Goal: Find specific page/section: Find specific page/section

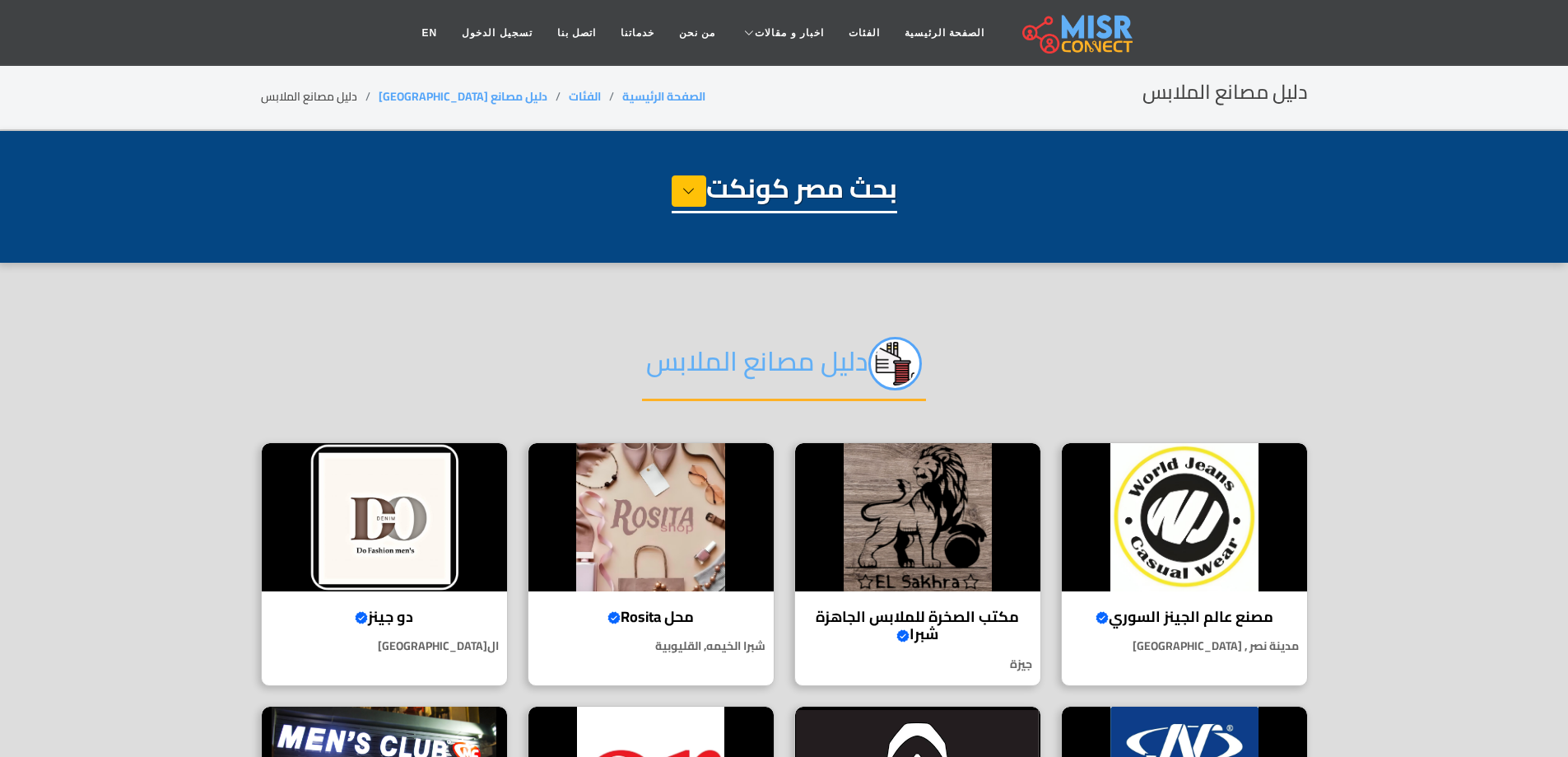
select select "**********"
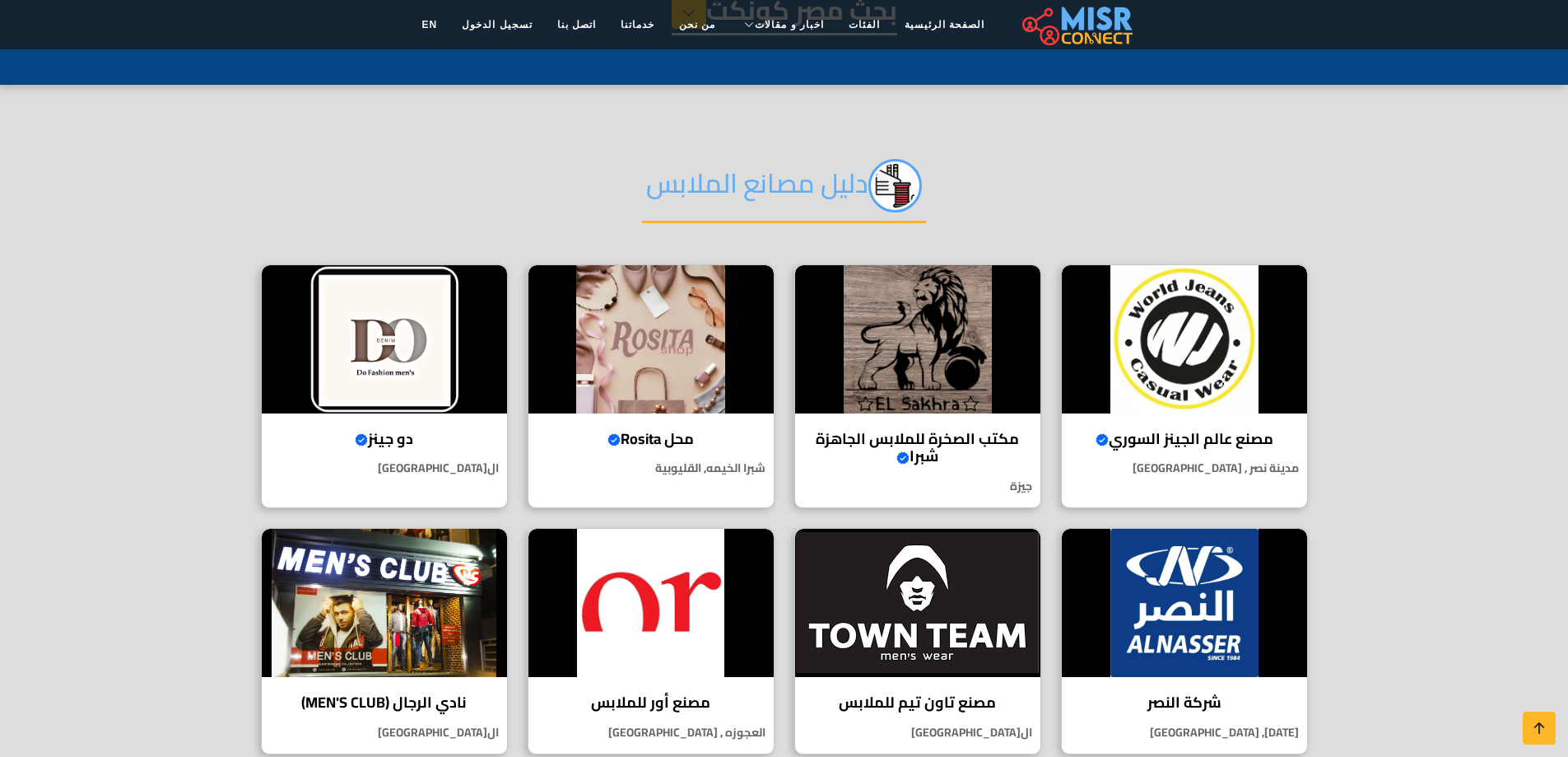
scroll to position [165, 0]
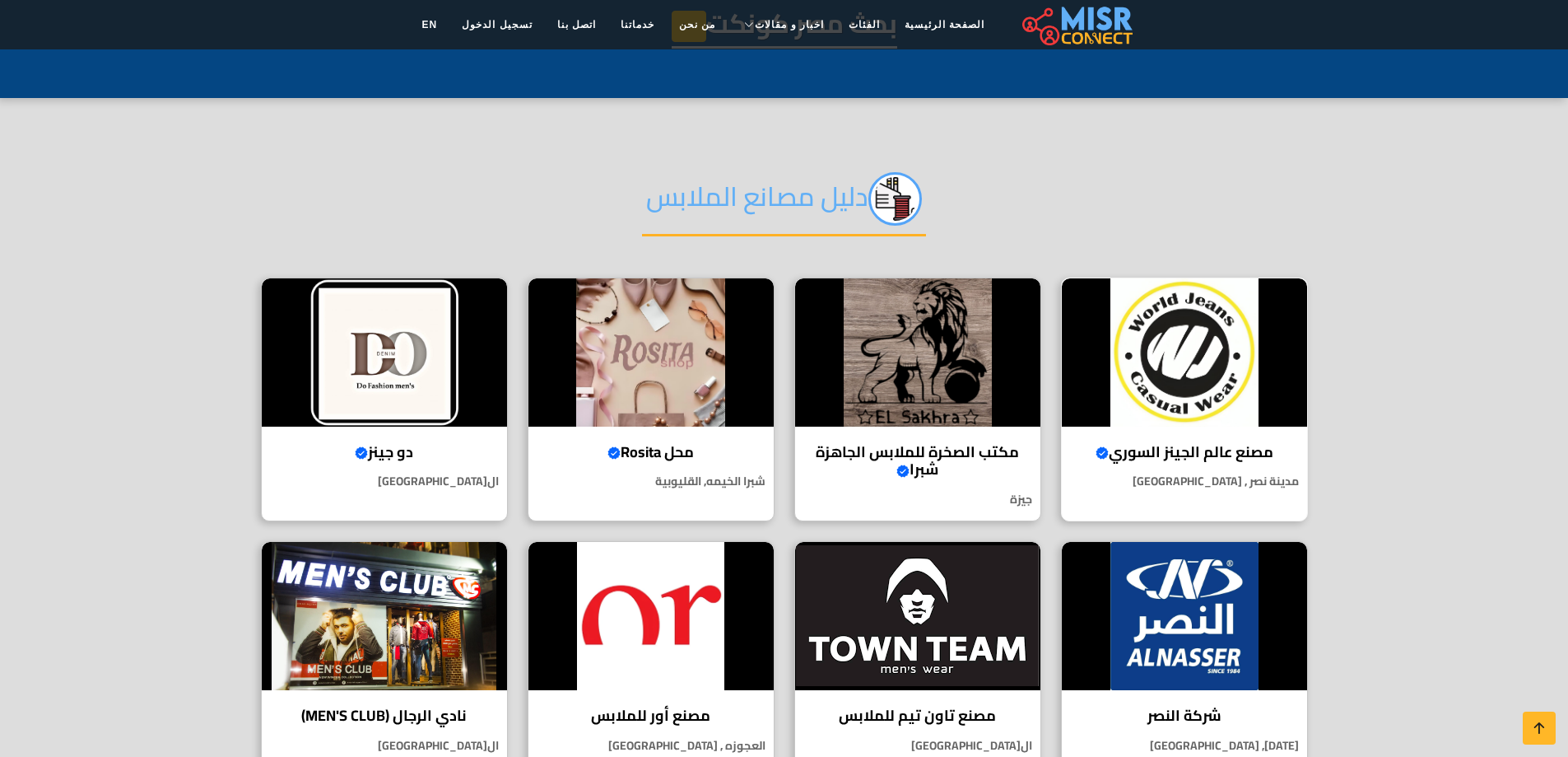
click at [1203, 341] on img at bounding box center [1184, 352] width 246 height 148
click at [368, 376] on img at bounding box center [384, 352] width 246 height 148
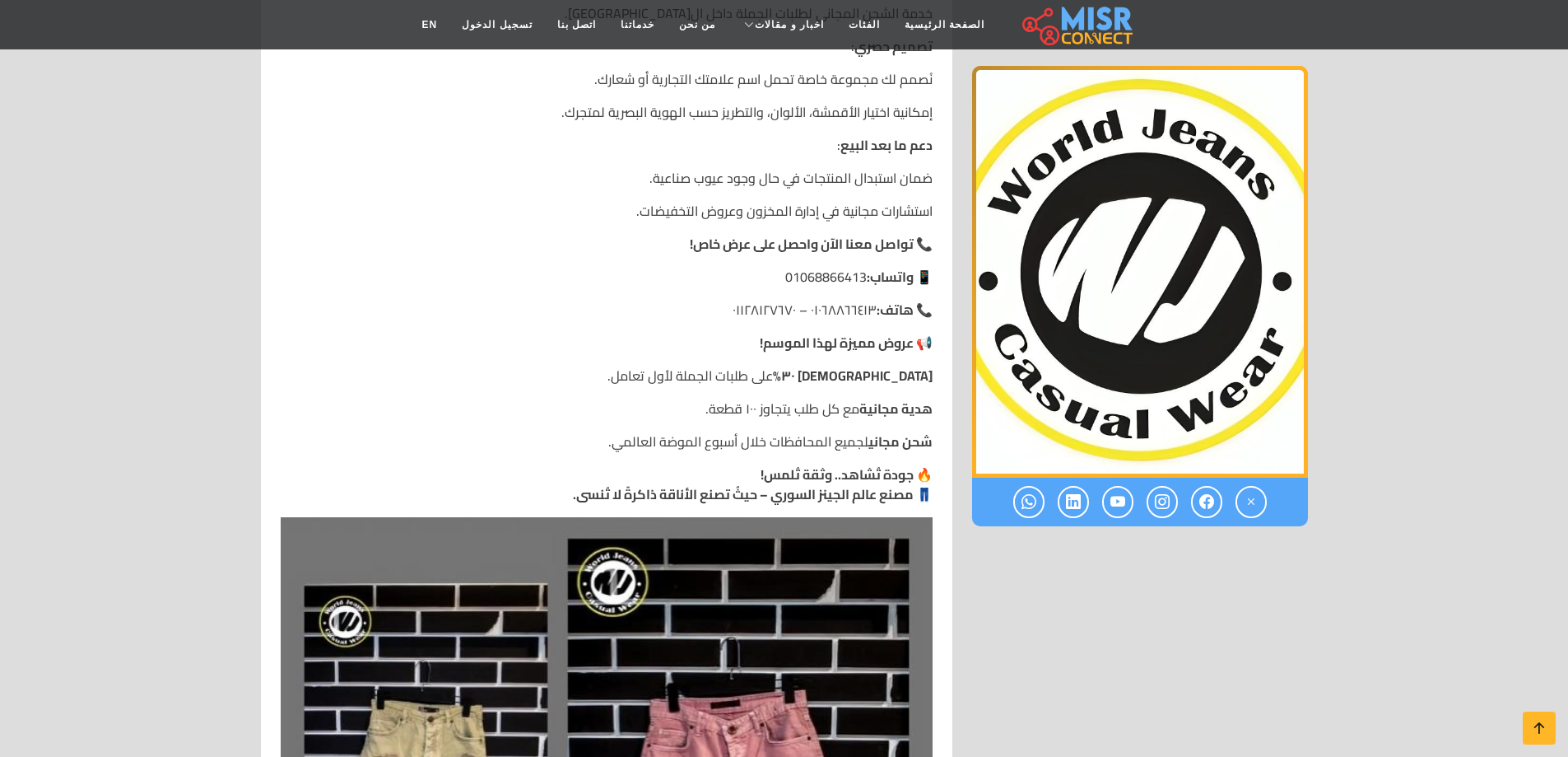
scroll to position [1647, 0]
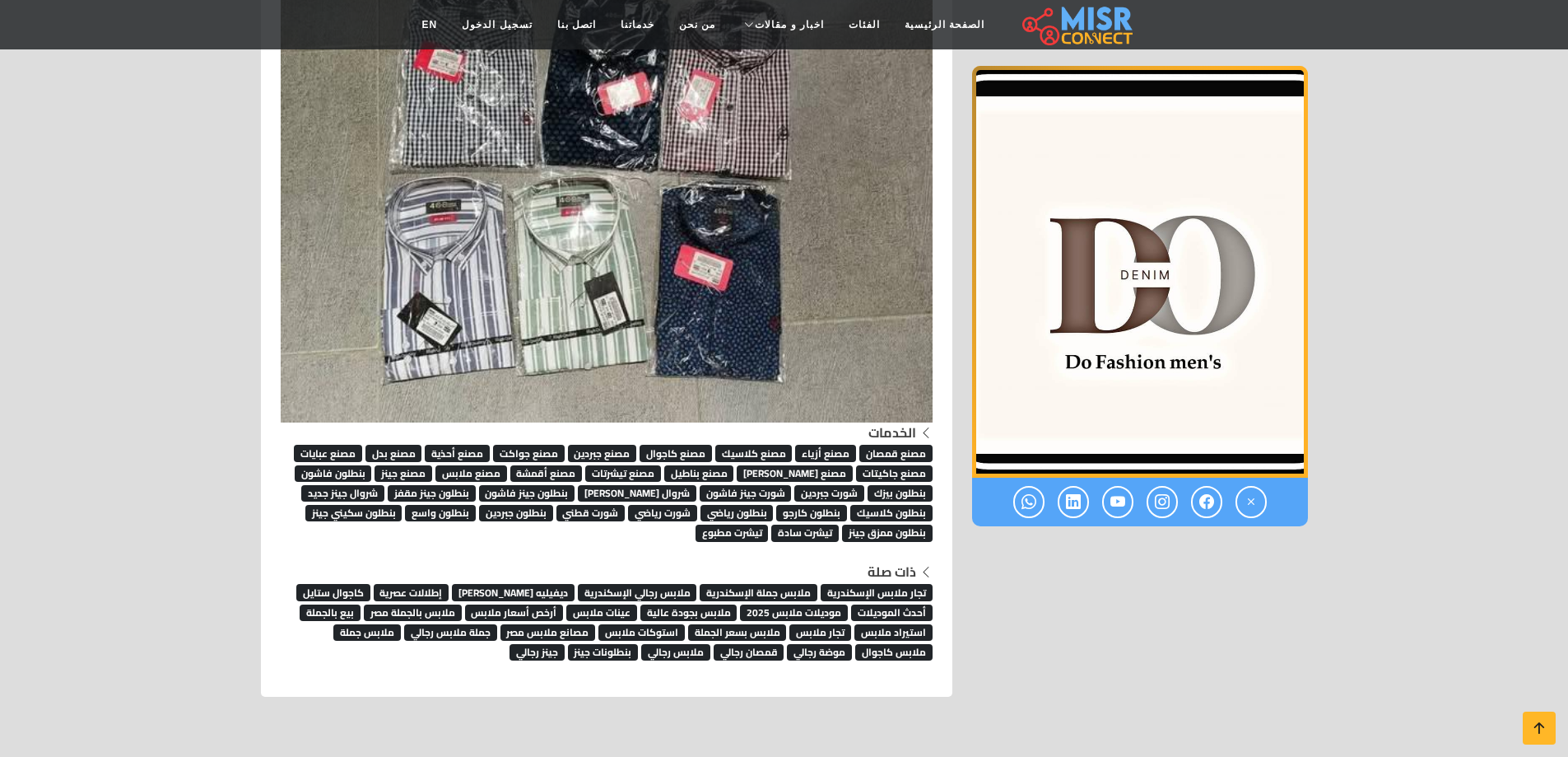
scroll to position [4530, 0]
